Goal: Navigation & Orientation: Go to known website

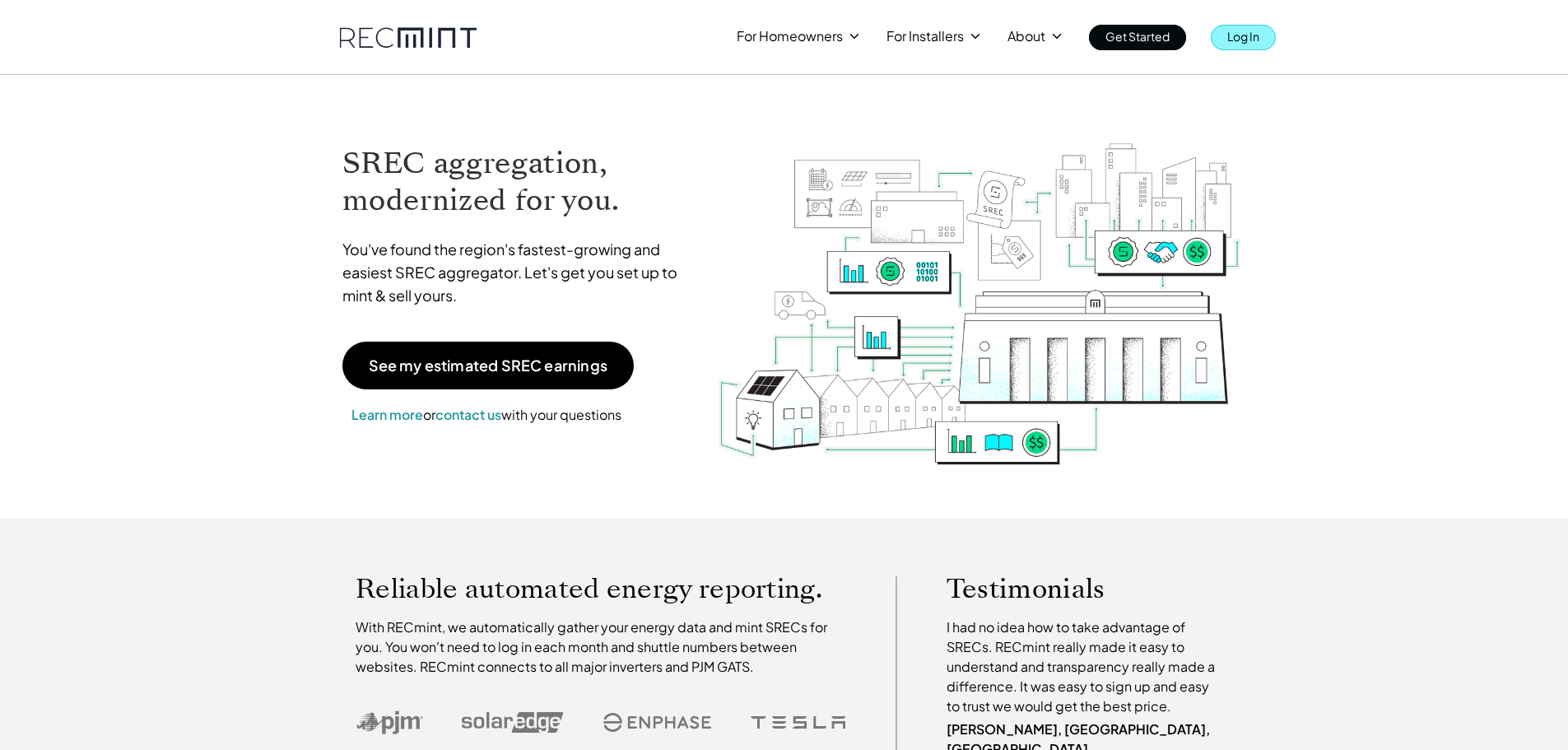
click at [1244, 44] on p "Log In" at bounding box center [1243, 36] width 32 height 23
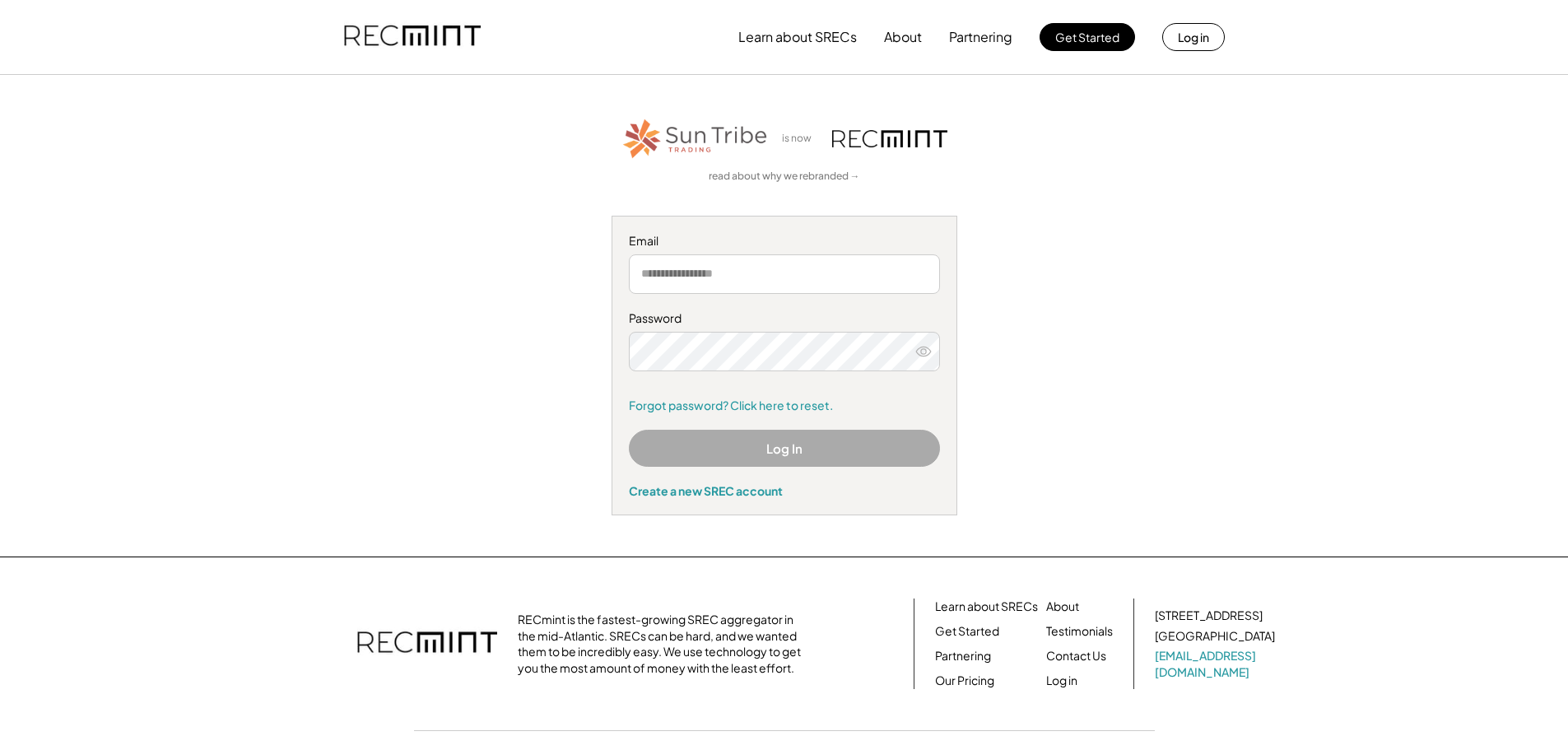
type input "**********"
click at [753, 460] on button "Log In" at bounding box center [784, 448] width 311 height 37
